Goal: Transaction & Acquisition: Purchase product/service

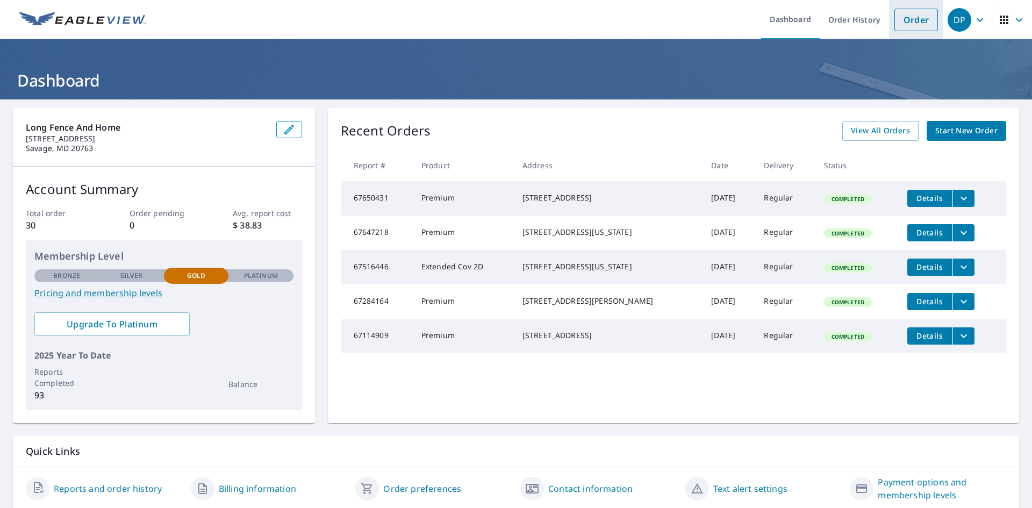
click at [909, 19] on link "Order" at bounding box center [917, 20] width 44 height 23
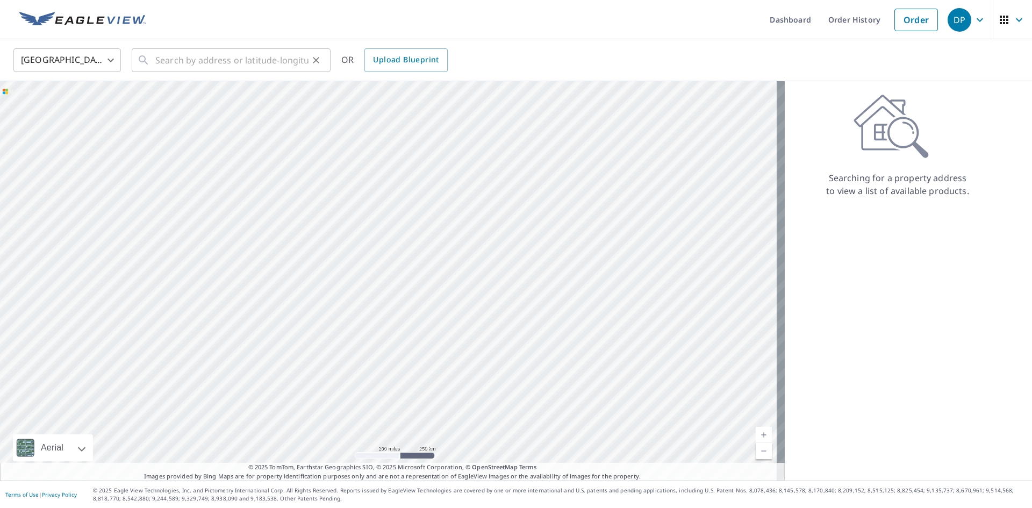
click at [155, 63] on div "​" at bounding box center [231, 60] width 199 height 24
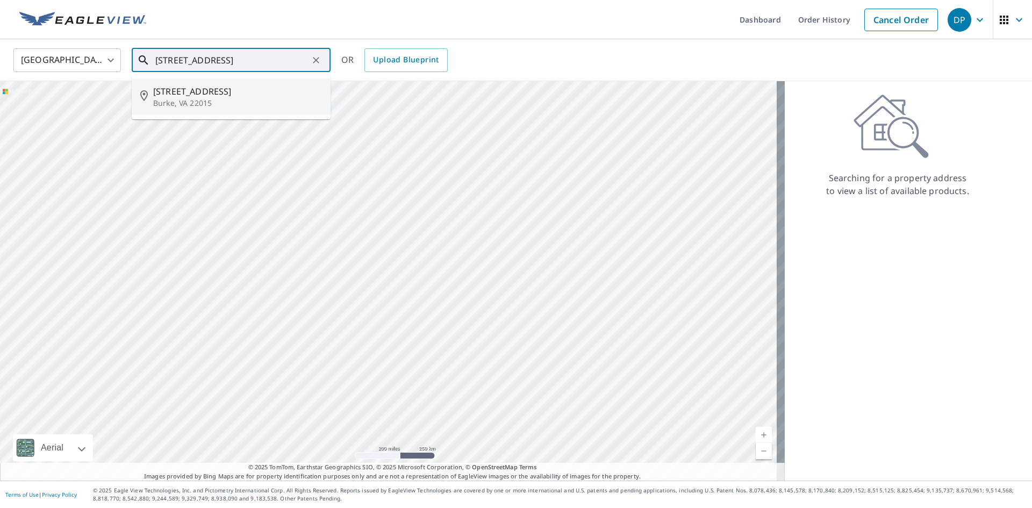
click at [182, 101] on p "Burke, VA 22015" at bounding box center [237, 103] width 169 height 11
type input "[STREET_ADDRESS]"
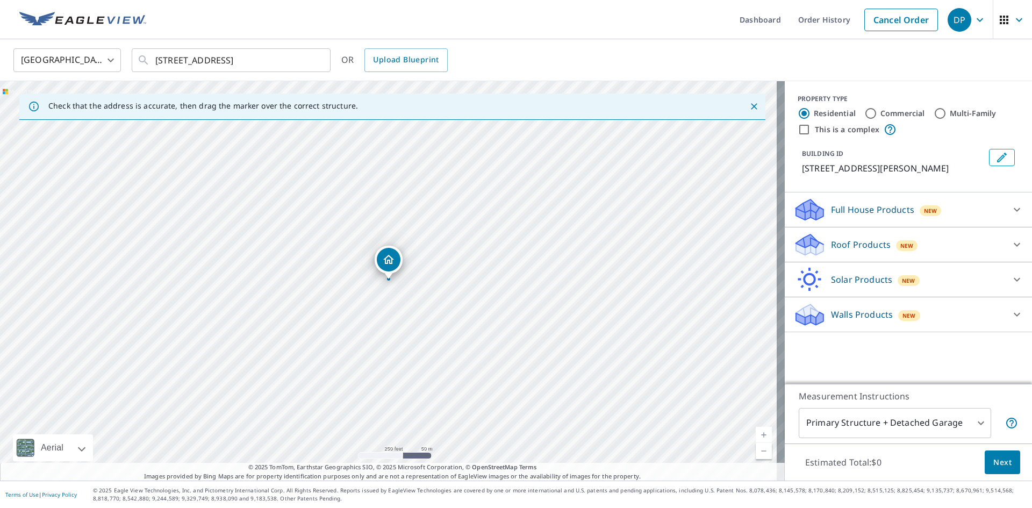
click at [823, 257] on div "Roof Products New" at bounding box center [899, 244] width 211 height 25
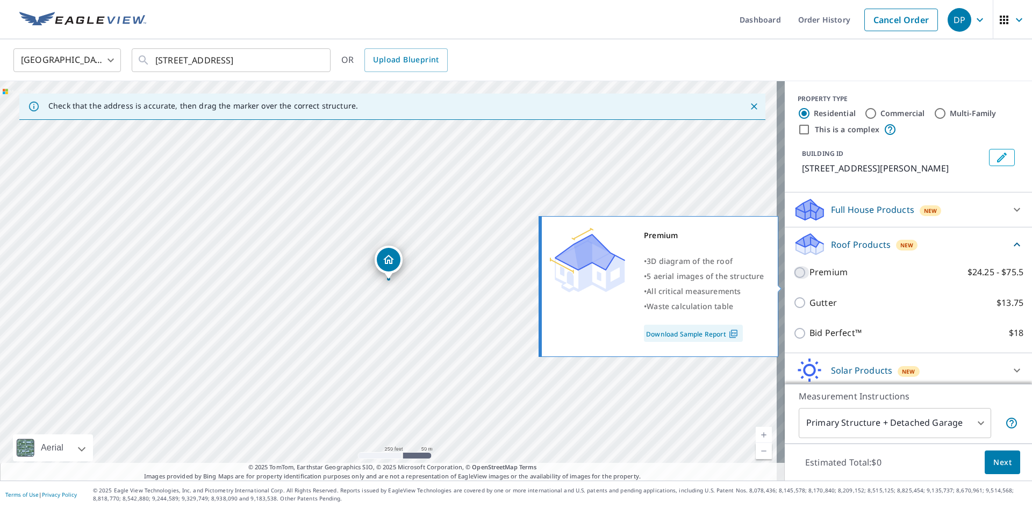
click at [796, 279] on input "Premium $24.25 - $75.5" at bounding box center [802, 272] width 16 height 13
checkbox input "true"
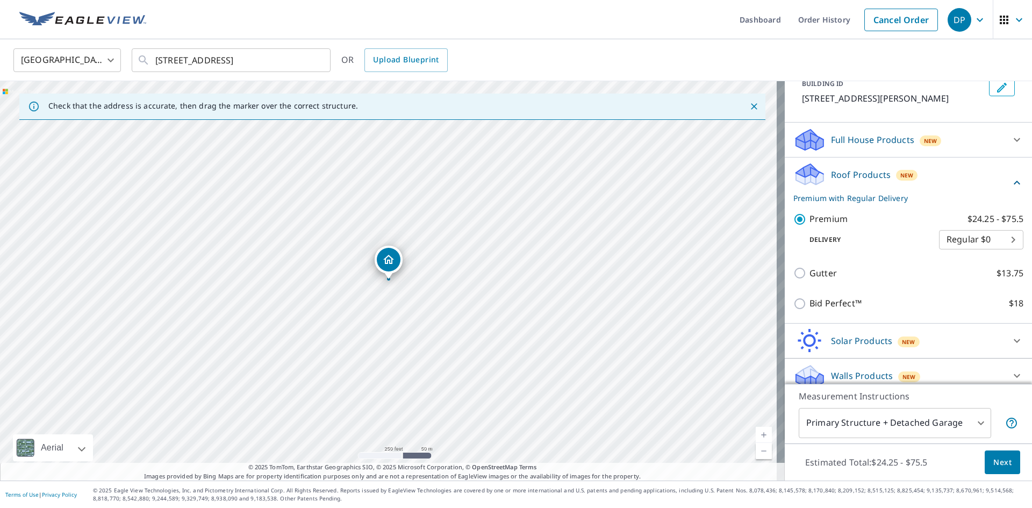
scroll to position [92, 0]
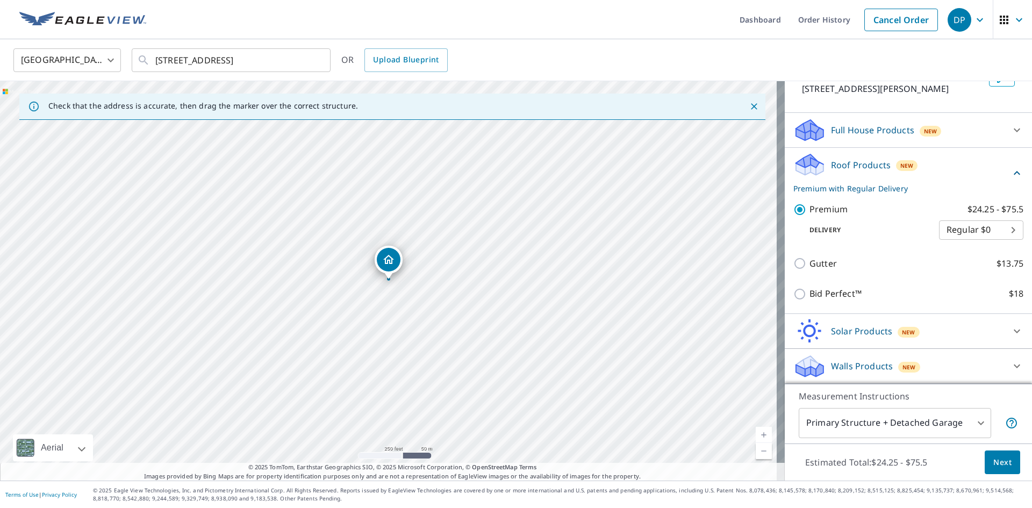
click at [994, 462] on span "Next" at bounding box center [1003, 462] width 18 height 13
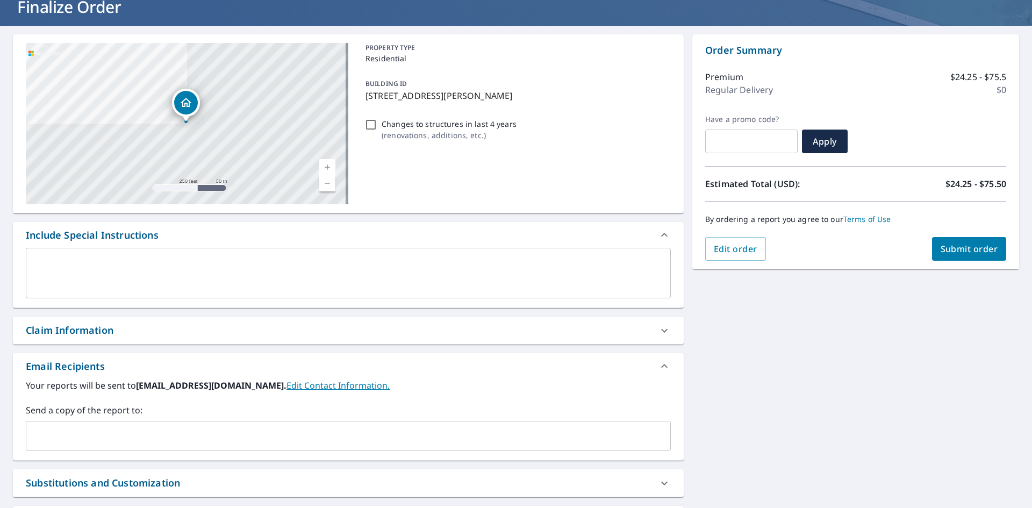
scroll to position [20, 0]
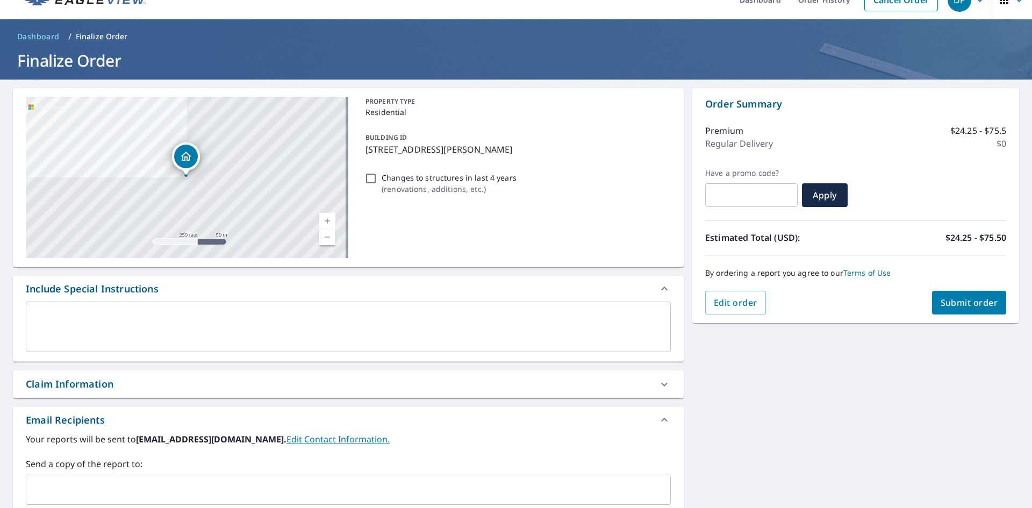
click at [978, 299] on span "Submit order" at bounding box center [970, 303] width 58 height 12
